Goal: Information Seeking & Learning: Learn about a topic

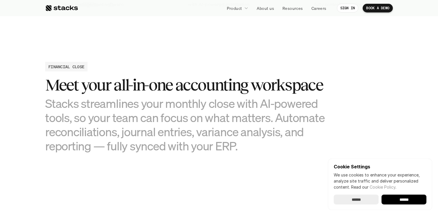
scroll to position [516, 0]
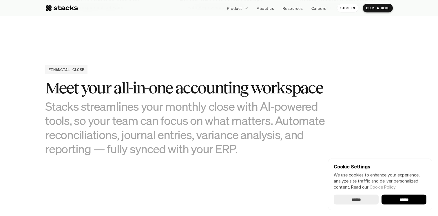
click at [184, 102] on h3 "Stacks streamlines your monthly close with AI-powered tools, so your team can f…" at bounding box center [190, 127] width 290 height 57
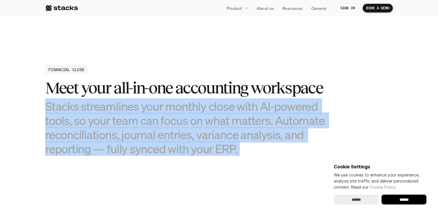
click at [184, 122] on h3 "Stacks streamlines your monthly close with AI-powered tools, so your team can f…" at bounding box center [190, 127] width 290 height 57
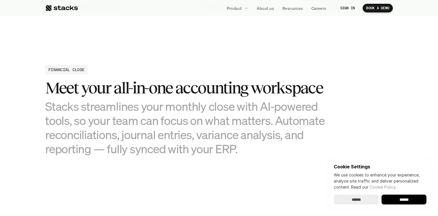
click at [184, 122] on h3 "Stacks streamlines your monthly close with AI-powered tools, so your team can f…" at bounding box center [190, 127] width 290 height 57
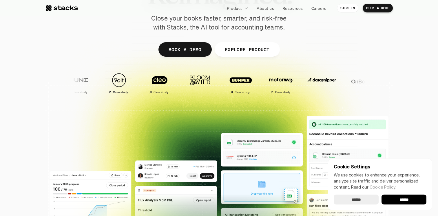
scroll to position [0, 0]
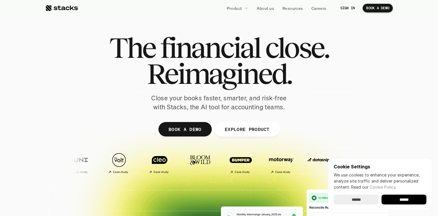
click at [229, 135] on link "EXPLORE PRODUCT" at bounding box center [246, 129] width 65 height 14
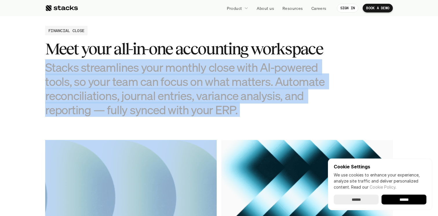
scroll to position [558, 0]
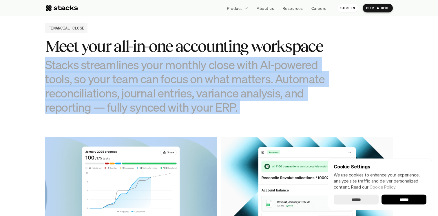
click at [244, 102] on h3 "Stacks streamlines your monthly close with AI-powered tools, so your team can f…" at bounding box center [190, 86] width 290 height 57
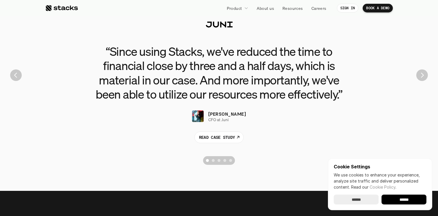
scroll to position [1320, 0]
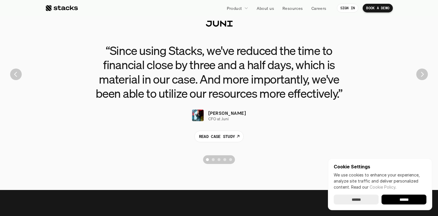
click at [425, 76] on img "Next" at bounding box center [422, 75] width 12 height 12
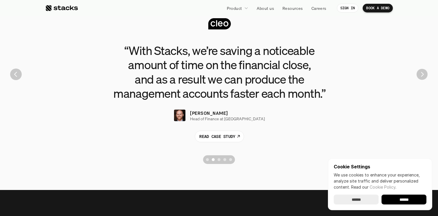
click at [425, 76] on img "Next" at bounding box center [421, 74] width 11 height 11
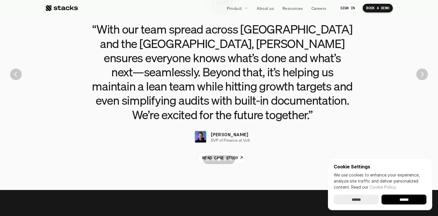
click at [425, 76] on img "Next" at bounding box center [422, 75] width 12 height 12
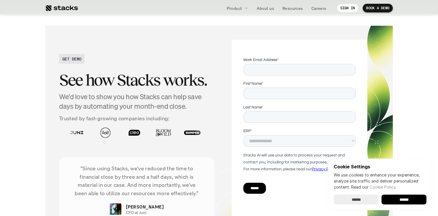
scroll to position [1900, 0]
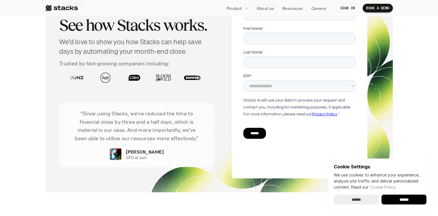
click at [158, 145] on div "“Since using Stacks, we've reduced the time to financial close by three and a h…" at bounding box center [136, 135] width 155 height 65
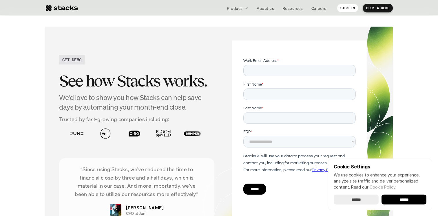
scroll to position [1897, 0]
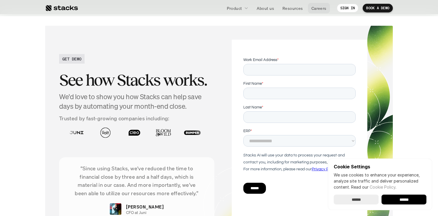
click at [317, 8] on p "Careers" at bounding box center [318, 8] width 15 height 6
